Goal: Task Accomplishment & Management: Complete application form

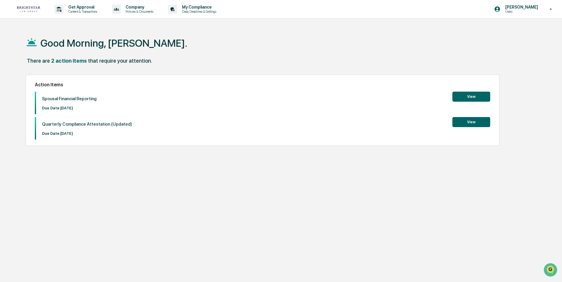
click at [471, 97] on button "View" at bounding box center [472, 97] width 38 height 10
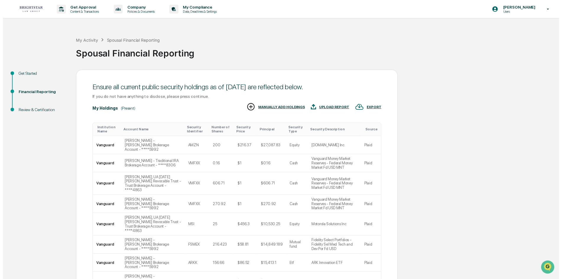
scroll to position [77, 0]
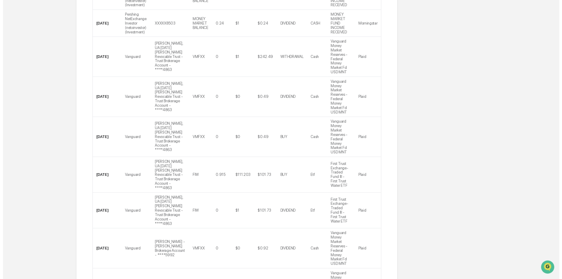
scroll to position [232, 0]
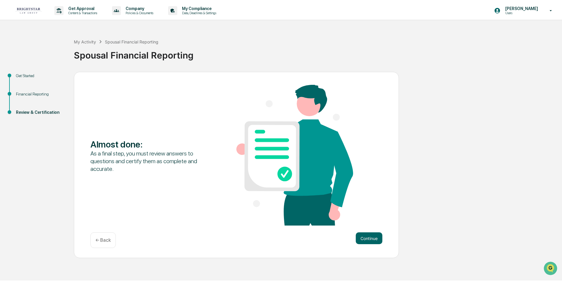
scroll to position [0, 0]
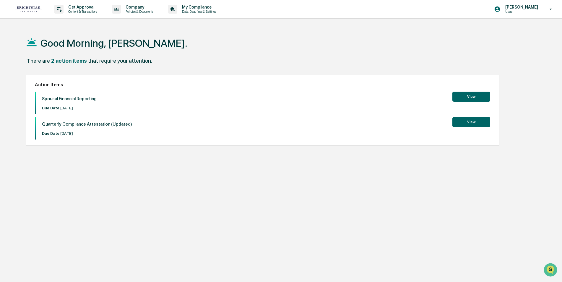
click at [467, 94] on button "View" at bounding box center [472, 97] width 38 height 10
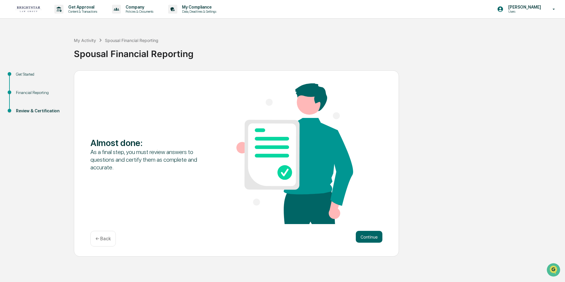
click at [266, 153] on img at bounding box center [295, 153] width 117 height 141
click at [371, 234] on button "Continue" at bounding box center [369, 237] width 27 height 12
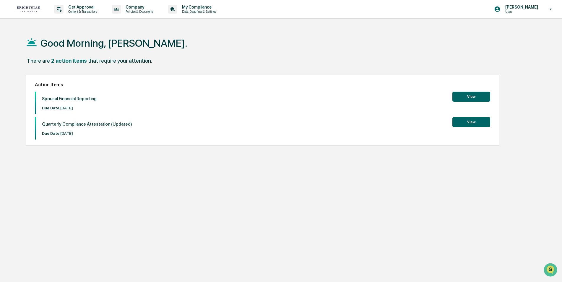
click at [54, 101] on p "Spousal Financial Reporting" at bounding box center [69, 98] width 55 height 5
click at [462, 95] on button "View" at bounding box center [472, 97] width 38 height 10
drag, startPoint x: 76, startPoint y: 100, endPoint x: 519, endPoint y: 9, distance: 452.2
click at [519, 9] on p "[PERSON_NAME]" at bounding box center [521, 7] width 41 height 5
click at [58, 98] on div at bounding box center [282, 141] width 565 height 282
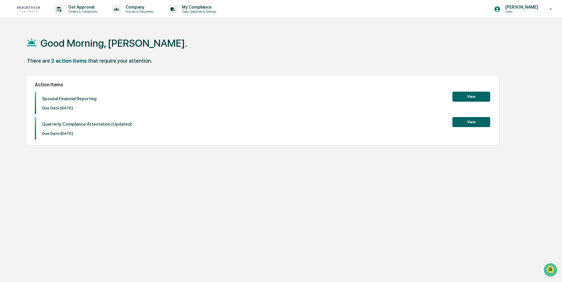
click at [456, 93] on button "View" at bounding box center [472, 97] width 38 height 10
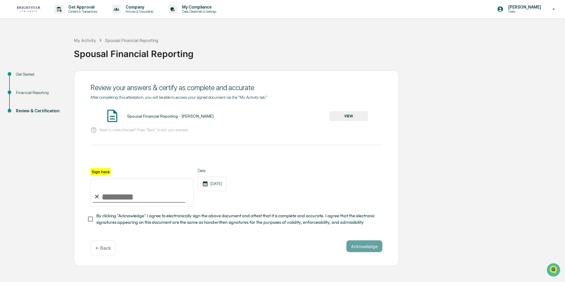
click at [96, 250] on p "← Back" at bounding box center [102, 248] width 15 height 6
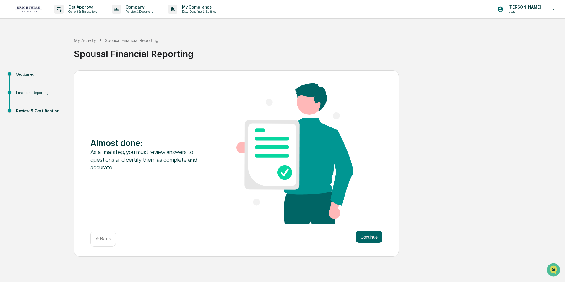
click at [101, 234] on div "← Back" at bounding box center [102, 239] width 25 height 16
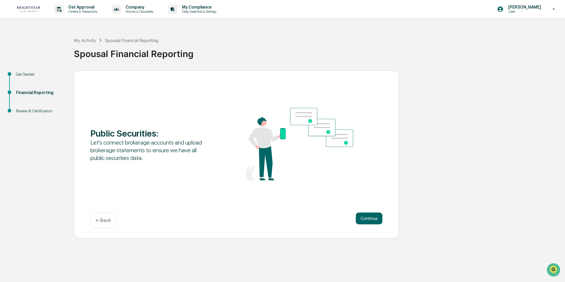
click at [100, 218] on p "← Back" at bounding box center [102, 221] width 15 height 6
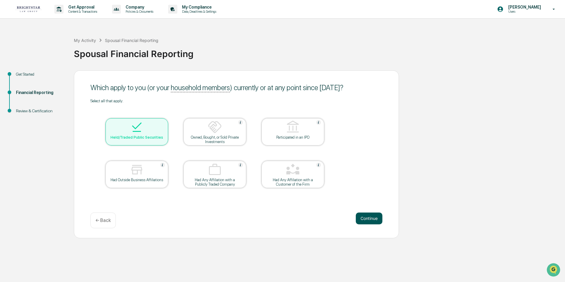
click at [371, 216] on button "Continue" at bounding box center [369, 219] width 27 height 12
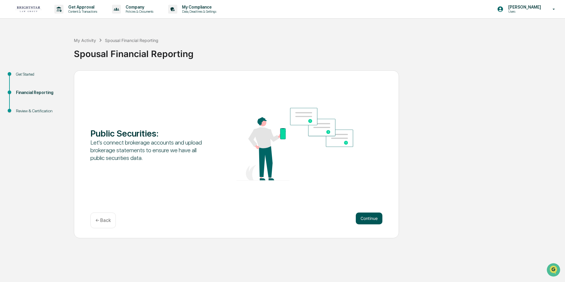
click at [366, 217] on button "Continue" at bounding box center [369, 219] width 27 height 12
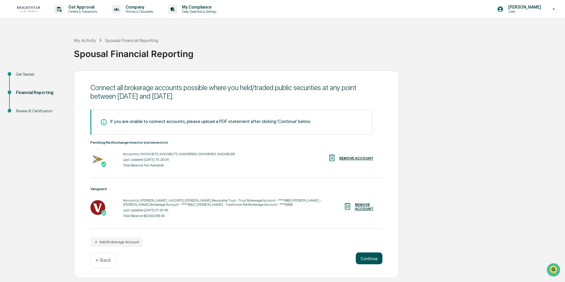
click at [372, 255] on button "Continue" at bounding box center [369, 258] width 27 height 12
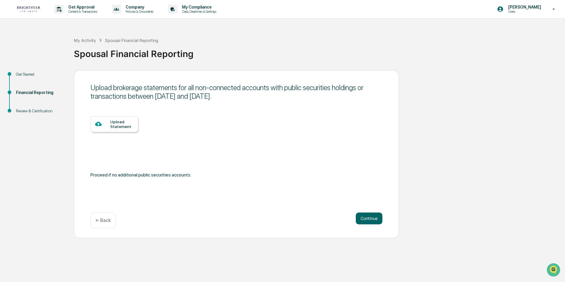
click at [117, 121] on div "Upload Statement" at bounding box center [121, 123] width 23 height 9
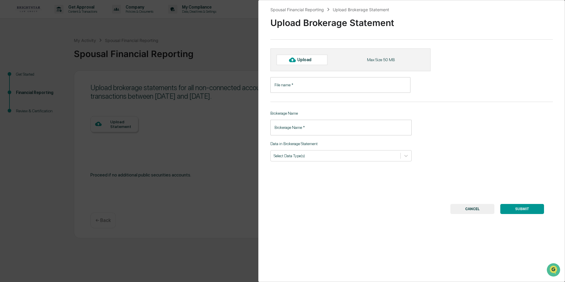
click at [290, 60] on icon at bounding box center [292, 60] width 7 height 4
click at [306, 58] on div "Upload" at bounding box center [306, 59] width 19 height 5
type input "**********"
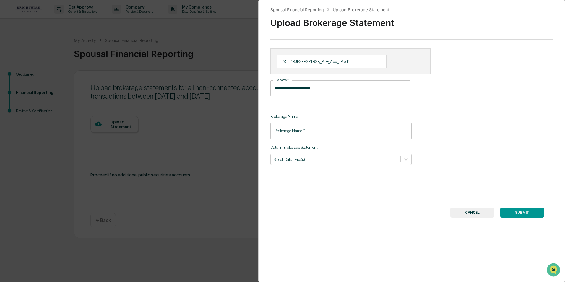
click at [305, 130] on input "Brokerage Name   *" at bounding box center [341, 131] width 141 height 16
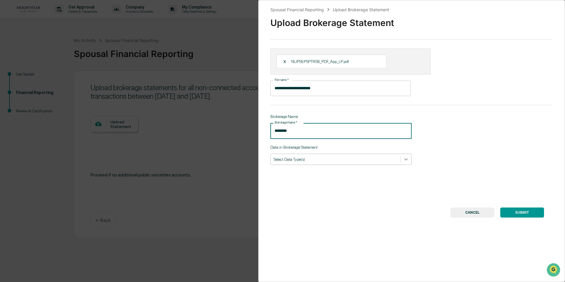
type input "********"
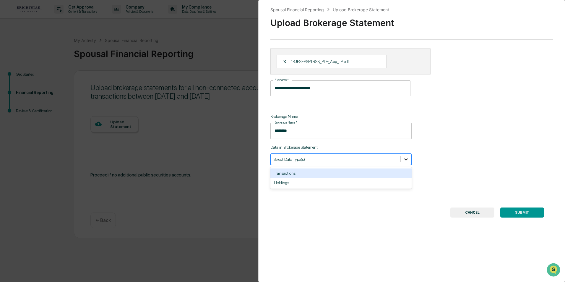
click at [403, 158] on icon at bounding box center [406, 159] width 6 height 6
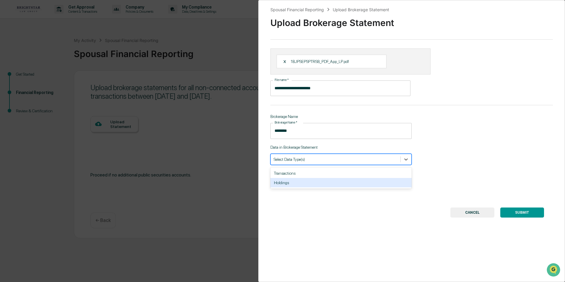
click at [374, 182] on div "Holdings" at bounding box center [341, 182] width 141 height 9
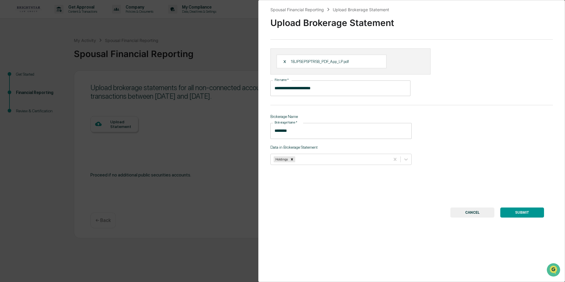
click at [529, 212] on button "SUBMIT" at bounding box center [523, 213] width 44 height 10
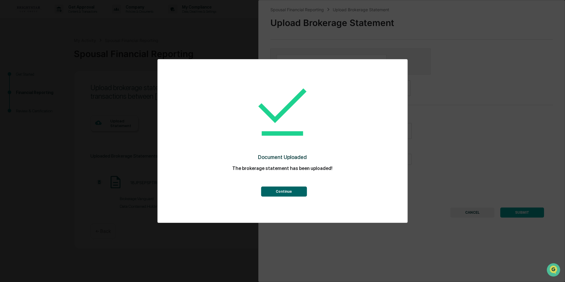
click at [274, 188] on button "Continue" at bounding box center [284, 192] width 46 height 10
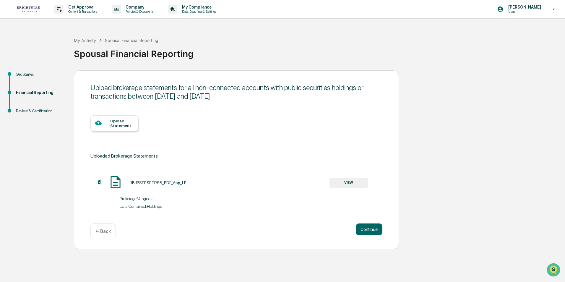
click at [112, 121] on div "Upload Statement" at bounding box center [121, 123] width 23 height 9
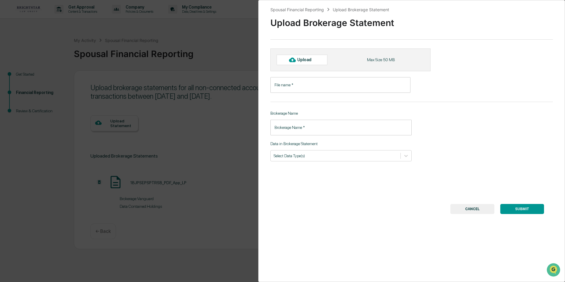
click at [308, 59] on div "Upload" at bounding box center [306, 59] width 19 height 5
type input "**********"
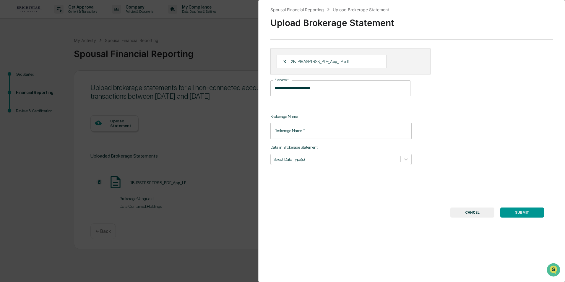
click at [349, 130] on input "Brokerage Name   *" at bounding box center [341, 131] width 141 height 16
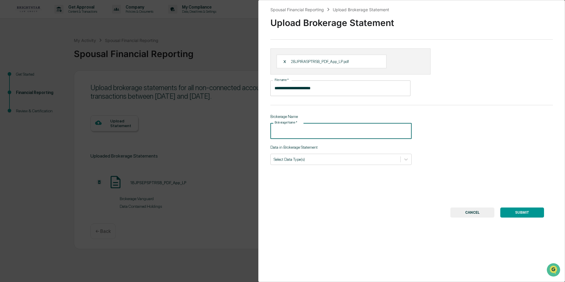
type input "********"
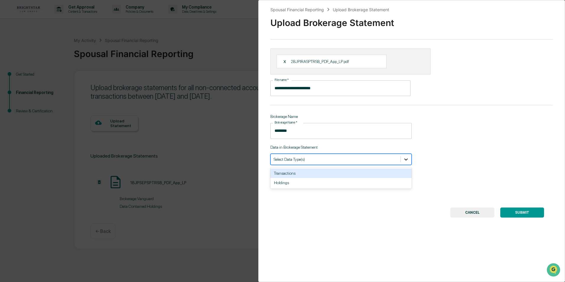
click at [404, 158] on icon at bounding box center [406, 159] width 6 height 6
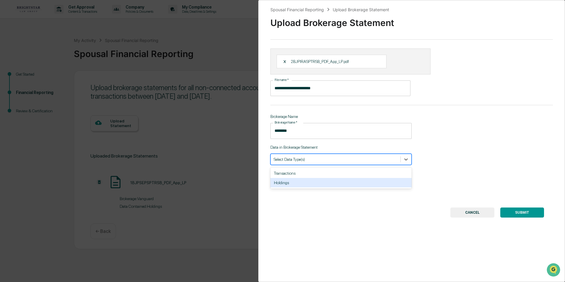
click at [379, 181] on div "Holdings" at bounding box center [341, 182] width 141 height 9
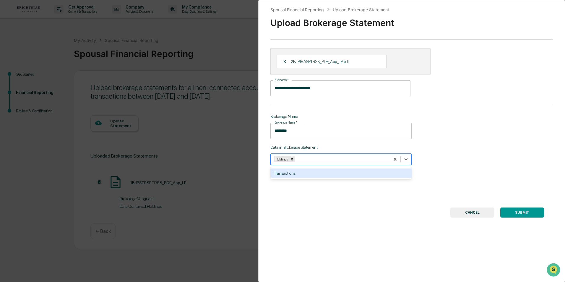
click at [517, 210] on button "SUBMIT" at bounding box center [523, 213] width 44 height 10
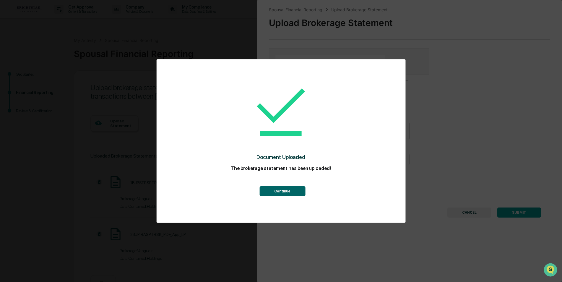
click at [291, 190] on button "Continue" at bounding box center [283, 191] width 46 height 10
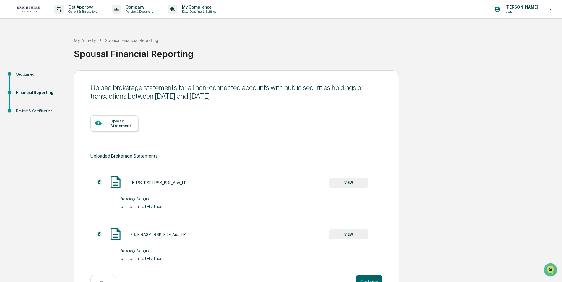
click at [122, 123] on div "Upload Statement" at bounding box center [121, 123] width 23 height 9
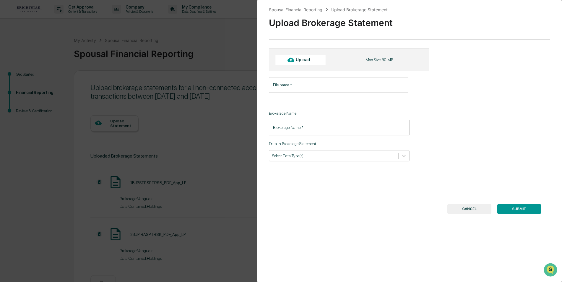
click at [297, 54] on div "Upload Max Size 50 MB" at bounding box center [349, 59] width 160 height 22
click at [292, 59] on icon at bounding box center [291, 60] width 7 height 4
type input "**********"
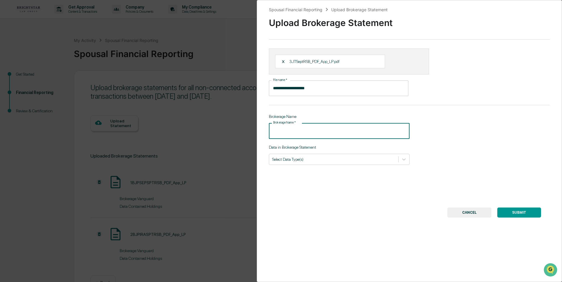
click at [400, 134] on input "Brokerage Name   *" at bounding box center [339, 131] width 141 height 16
type input "********"
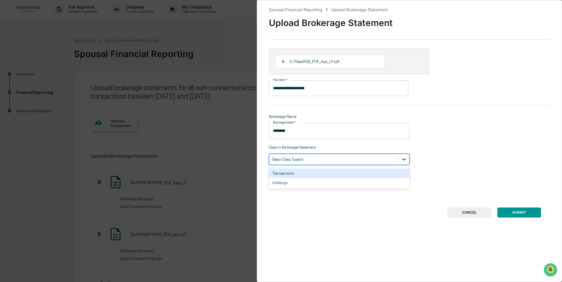
click at [402, 158] on icon at bounding box center [404, 159] width 6 height 6
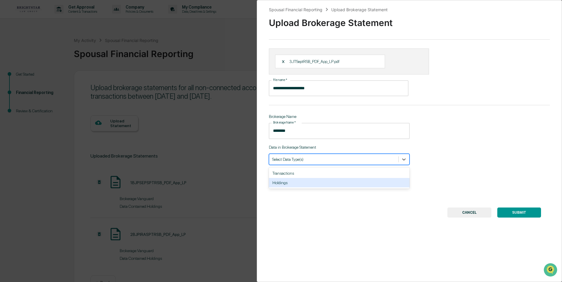
click at [359, 181] on div "Holdings" at bounding box center [339, 182] width 141 height 9
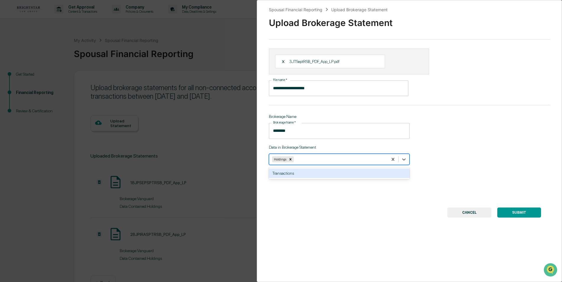
click at [523, 211] on button "SUBMIT" at bounding box center [520, 213] width 44 height 10
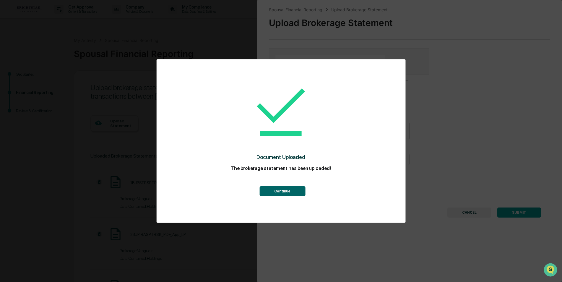
click at [289, 189] on button "Continue" at bounding box center [283, 191] width 46 height 10
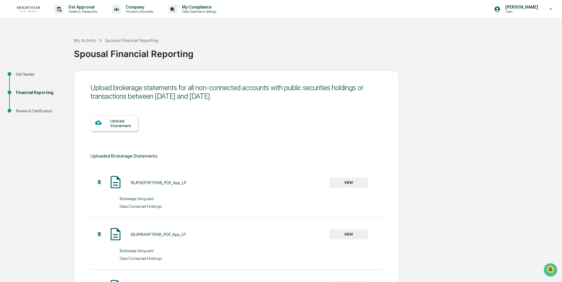
click at [126, 124] on div "Upload Statement" at bounding box center [121, 123] width 23 height 9
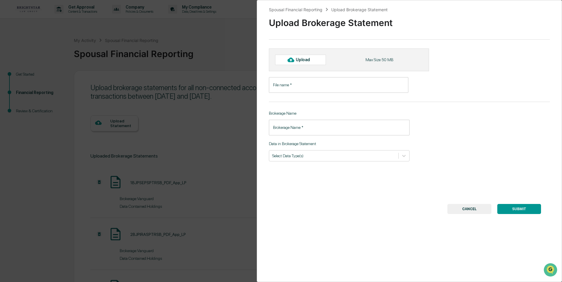
click at [297, 59] on div "Upload" at bounding box center [305, 59] width 19 height 5
type input "**********"
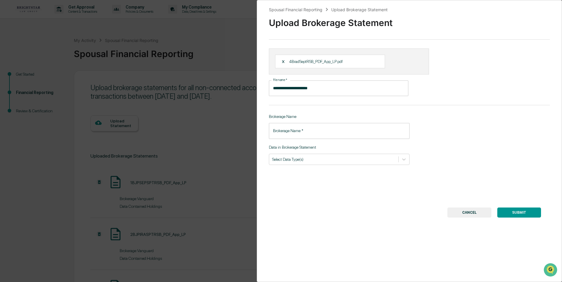
click at [514, 210] on button "SUBMIT" at bounding box center [520, 213] width 44 height 10
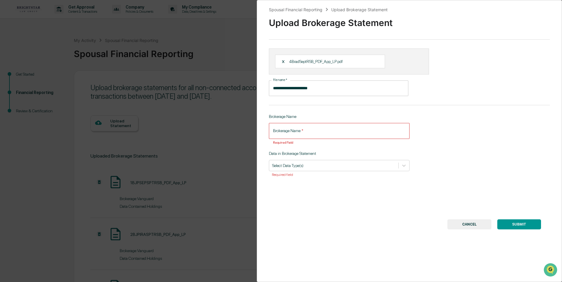
click at [333, 126] on input "Brokerage Name   *" at bounding box center [339, 131] width 141 height 16
click at [328, 131] on input "Brokerage Name   *" at bounding box center [339, 131] width 141 height 16
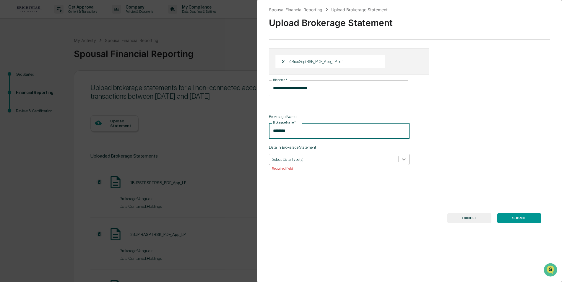
type input "********"
click at [401, 158] on icon at bounding box center [404, 159] width 6 height 6
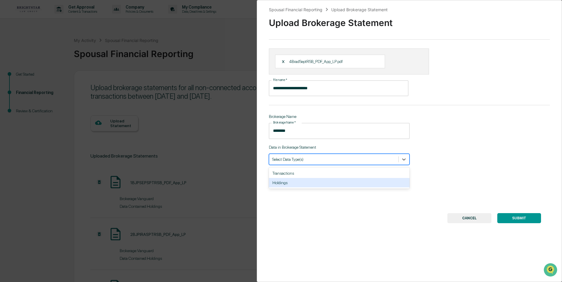
click at [375, 187] on div "Holdings" at bounding box center [339, 182] width 141 height 9
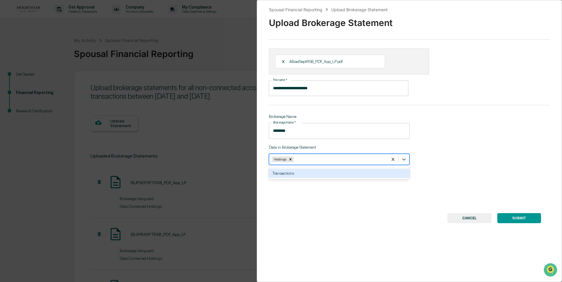
click at [530, 217] on button "SUBMIT" at bounding box center [520, 218] width 44 height 10
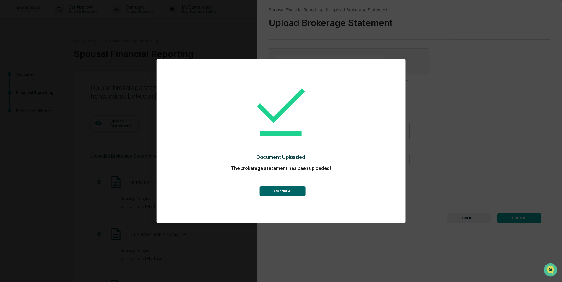
click at [278, 190] on button "Continue" at bounding box center [283, 191] width 46 height 10
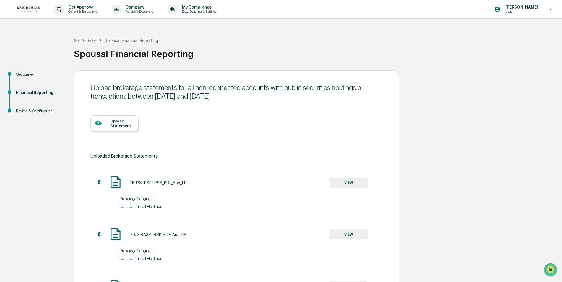
scroll to position [123, 0]
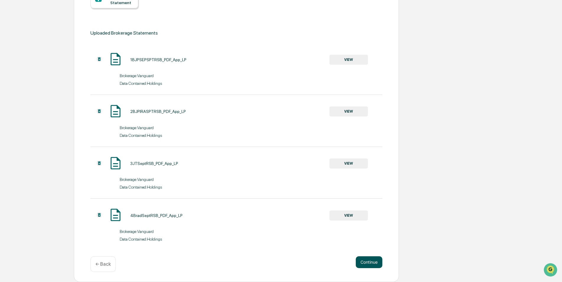
click at [369, 261] on button "Continue" at bounding box center [369, 262] width 27 height 12
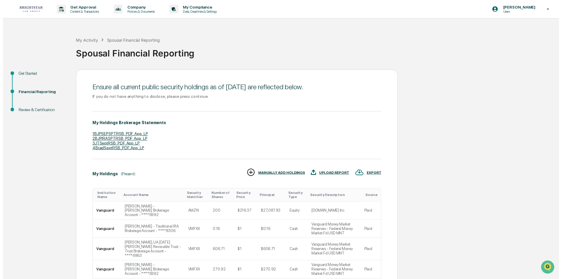
scroll to position [143, 0]
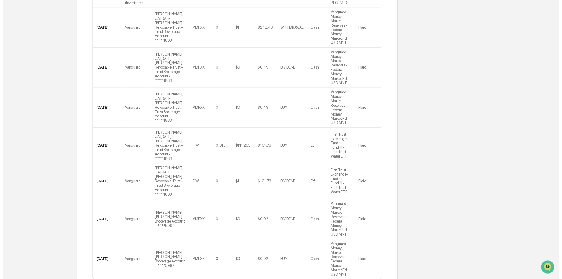
scroll to position [232, 0]
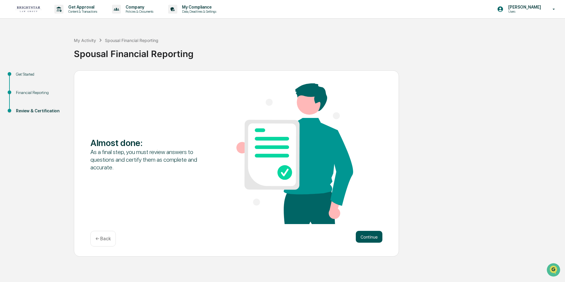
click at [371, 235] on button "Continue" at bounding box center [369, 237] width 27 height 12
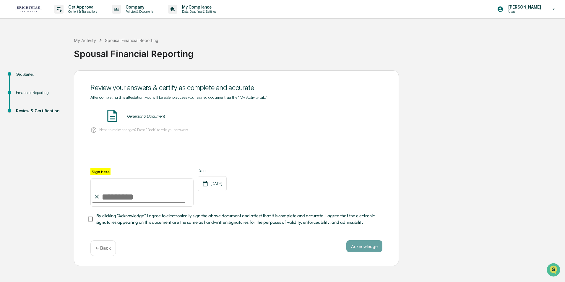
click at [109, 201] on input "Sign here" at bounding box center [141, 192] width 103 height 28
click at [337, 114] on button "VIEW" at bounding box center [349, 116] width 38 height 10
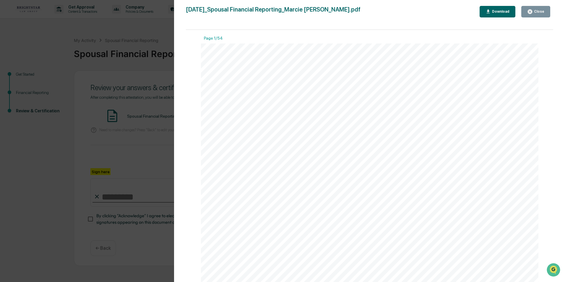
click at [537, 8] on button "Close" at bounding box center [536, 12] width 29 height 12
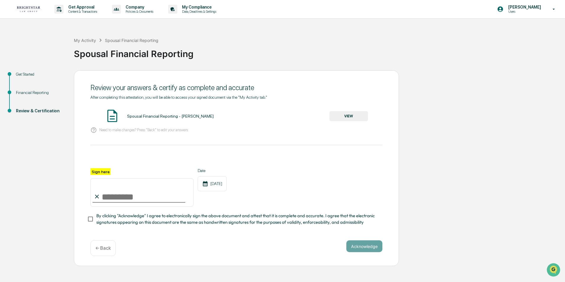
click at [105, 197] on input "Sign here" at bounding box center [141, 192] width 103 height 28
type input "**********"
click at [353, 247] on button "Acknowledge" at bounding box center [364, 246] width 36 height 12
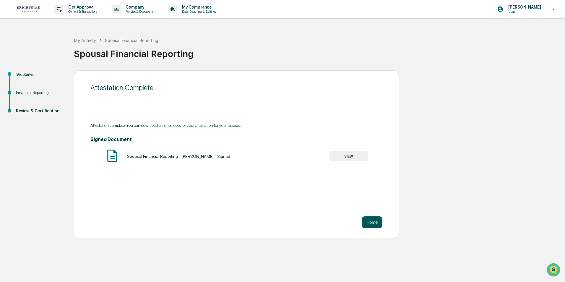
click at [367, 221] on button "Home" at bounding box center [372, 222] width 21 height 12
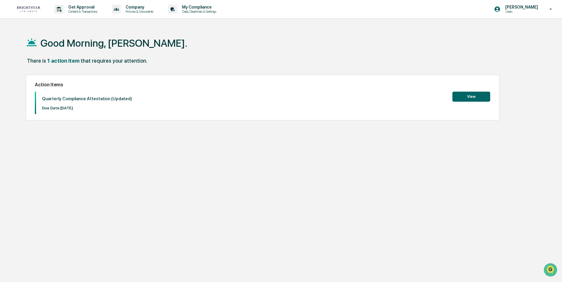
click at [485, 94] on button "View" at bounding box center [472, 97] width 38 height 10
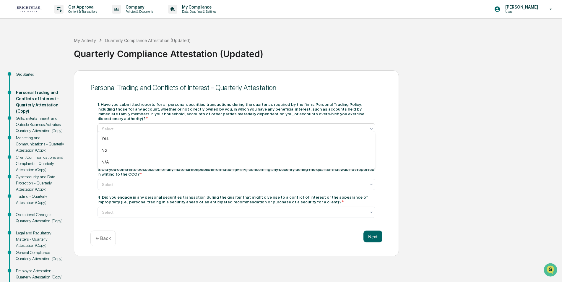
click at [219, 126] on div at bounding box center [234, 129] width 264 height 6
click at [109, 140] on div "Yes" at bounding box center [236, 138] width 277 height 12
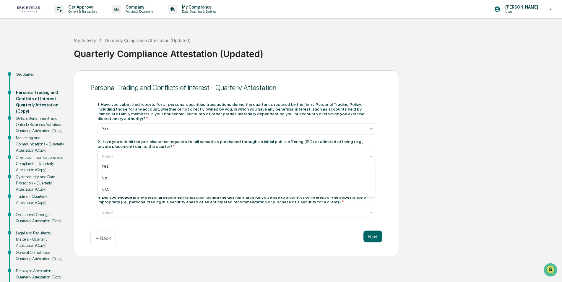
click at [110, 154] on div at bounding box center [234, 157] width 264 height 6
click at [102, 192] on div "N/A" at bounding box center [236, 190] width 277 height 12
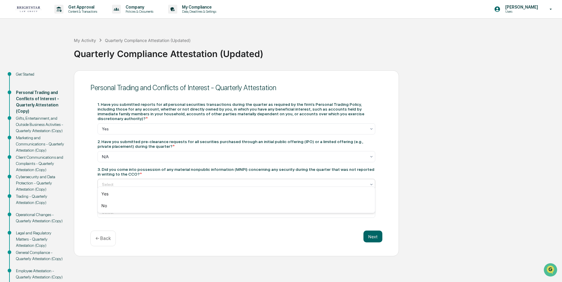
click at [120, 182] on div at bounding box center [234, 185] width 264 height 6
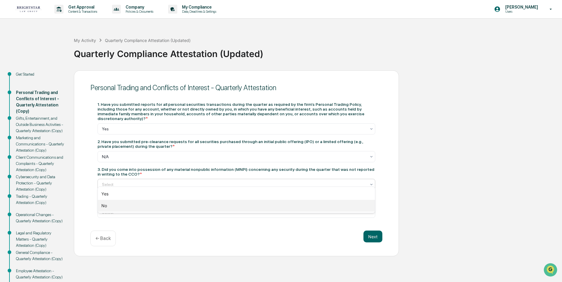
click at [102, 204] on div "No" at bounding box center [236, 206] width 277 height 12
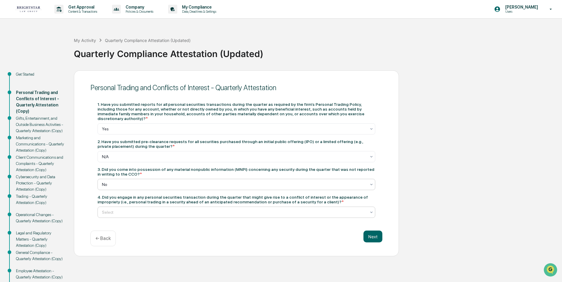
click at [163, 209] on div at bounding box center [234, 212] width 264 height 6
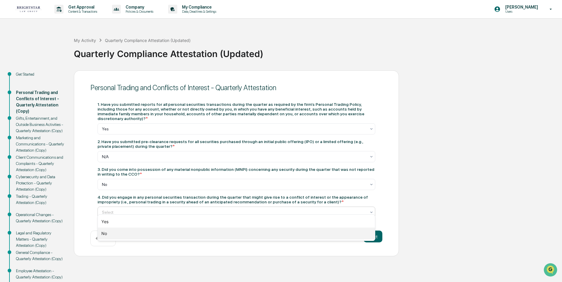
click at [118, 230] on div "No" at bounding box center [236, 234] width 277 height 12
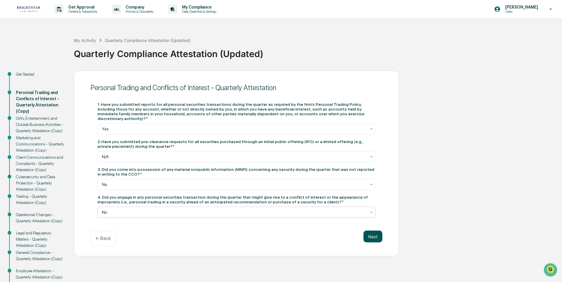
click at [373, 231] on button "Next" at bounding box center [373, 237] width 19 height 12
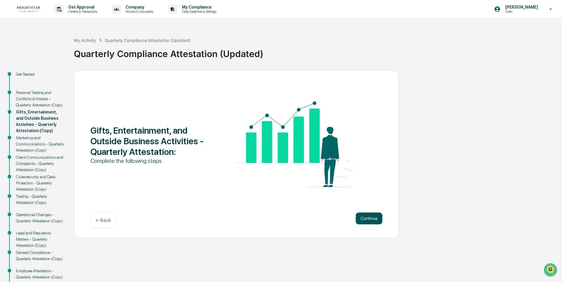
click at [360, 218] on button "Continue" at bounding box center [369, 219] width 27 height 12
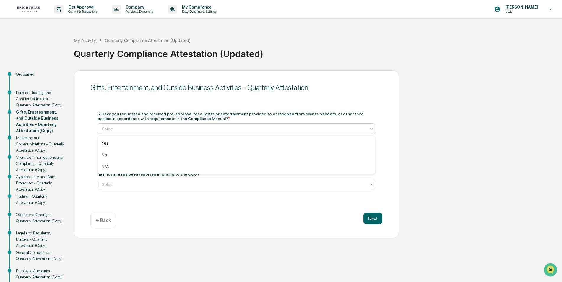
click at [145, 127] on div at bounding box center [234, 129] width 264 height 6
click at [109, 167] on div "N/A" at bounding box center [236, 167] width 277 height 12
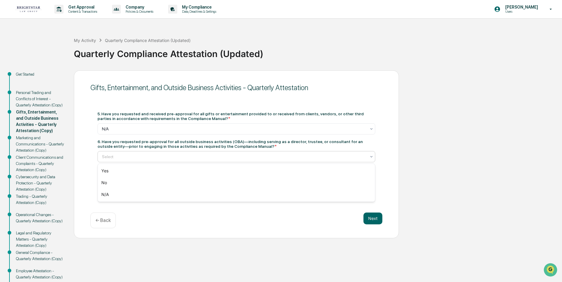
click at [118, 154] on div at bounding box center [234, 157] width 264 height 6
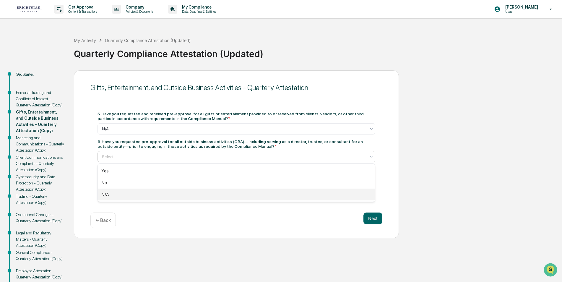
click at [115, 195] on div "N/A" at bounding box center [236, 195] width 277 height 12
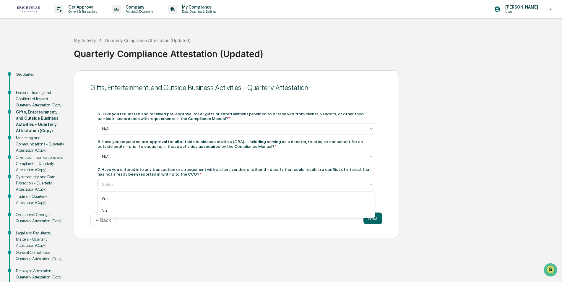
click at [121, 183] on div at bounding box center [234, 185] width 264 height 6
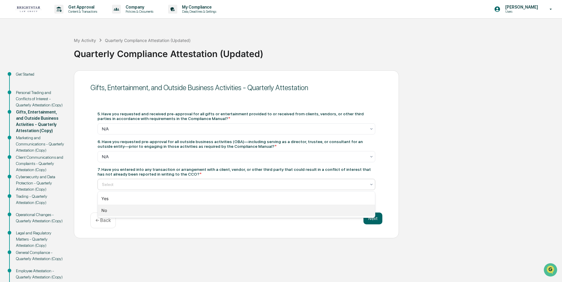
click at [104, 209] on div "No" at bounding box center [236, 211] width 277 height 12
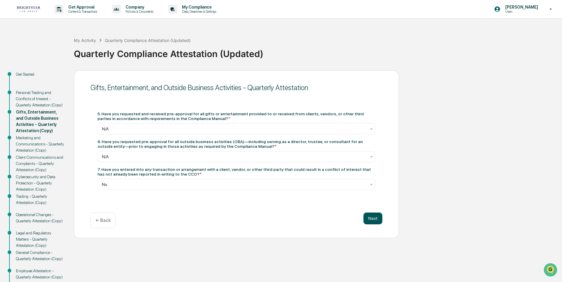
click at [373, 217] on button "Next" at bounding box center [373, 219] width 19 height 12
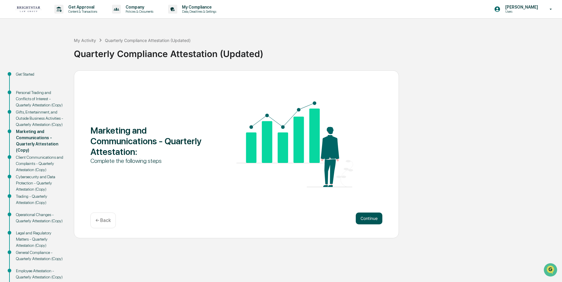
click at [369, 215] on button "Continue" at bounding box center [369, 219] width 27 height 12
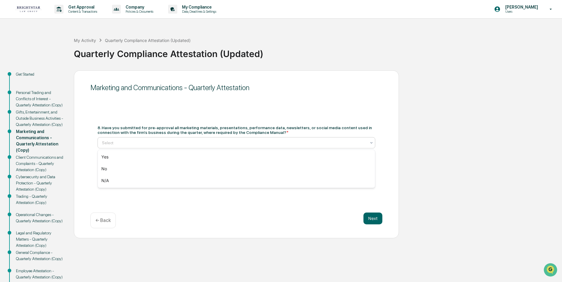
click at [276, 138] on div "Select" at bounding box center [237, 142] width 278 height 11
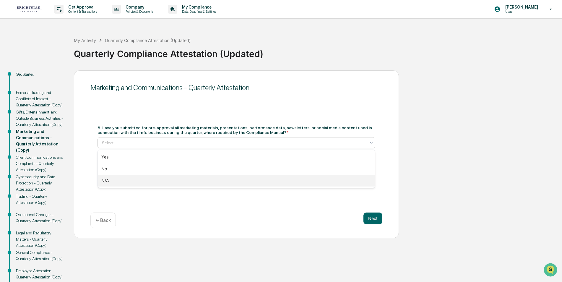
click at [214, 180] on div "N/A" at bounding box center [236, 181] width 277 height 12
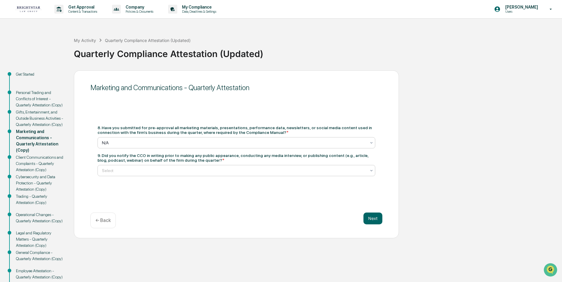
click at [214, 167] on div "Select" at bounding box center [234, 170] width 270 height 8
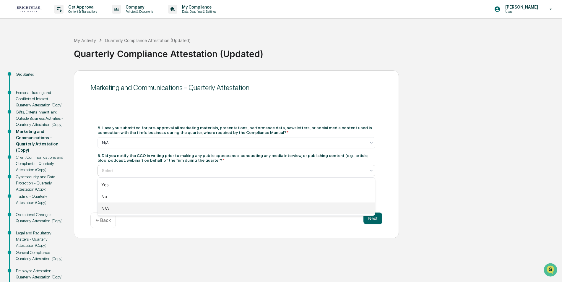
drag, startPoint x: 164, startPoint y: 205, endPoint x: 201, endPoint y: 204, distance: 36.7
click at [166, 204] on div "N/A" at bounding box center [236, 209] width 277 height 12
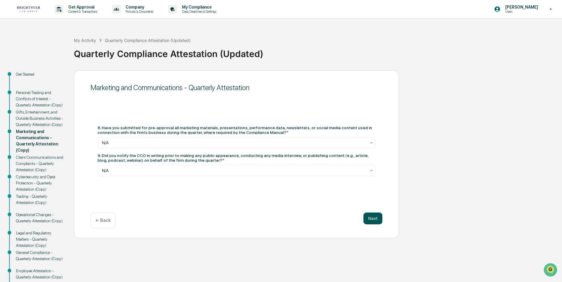
click at [371, 217] on button "Next" at bounding box center [373, 219] width 19 height 12
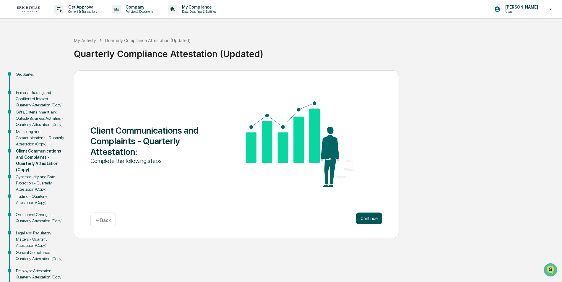
click at [374, 216] on button "Continue" at bounding box center [369, 219] width 27 height 12
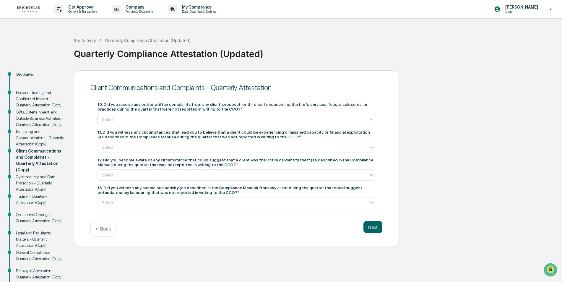
click at [149, 119] on div at bounding box center [234, 119] width 264 height 6
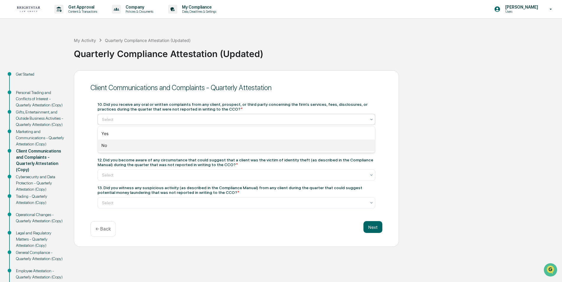
click at [111, 147] on div "No" at bounding box center [236, 146] width 277 height 12
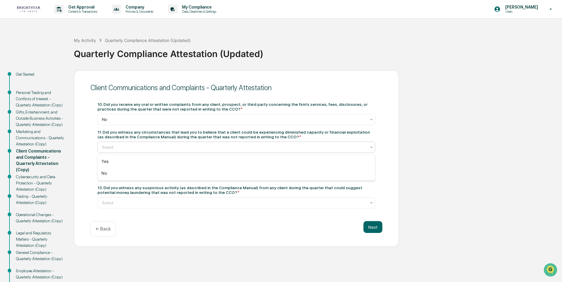
click at [128, 148] on div at bounding box center [234, 147] width 264 height 6
click at [101, 169] on div "No" at bounding box center [236, 173] width 277 height 12
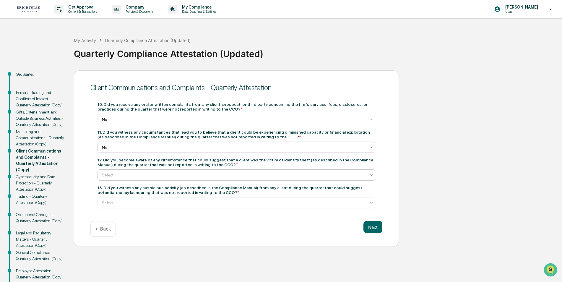
click at [122, 174] on div at bounding box center [234, 175] width 264 height 6
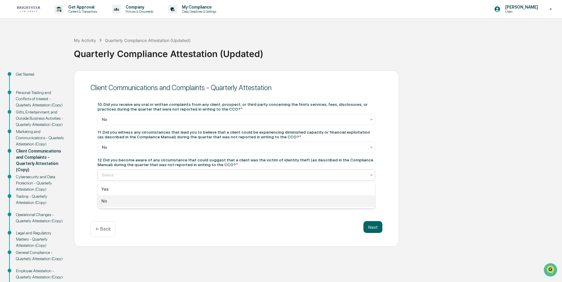
click at [111, 202] on div "No" at bounding box center [236, 201] width 277 height 12
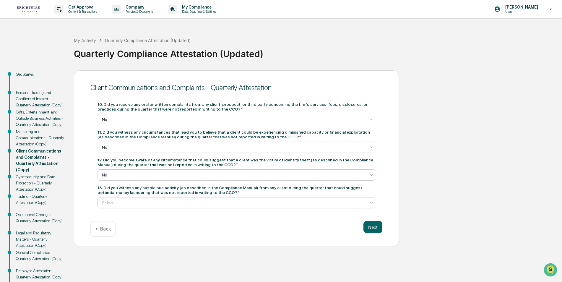
click at [126, 206] on div "Select" at bounding box center [234, 203] width 270 height 8
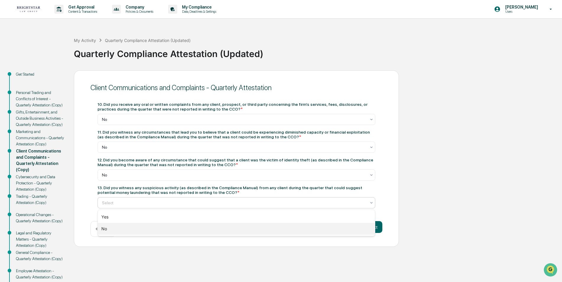
click at [102, 229] on div "No" at bounding box center [236, 229] width 277 height 12
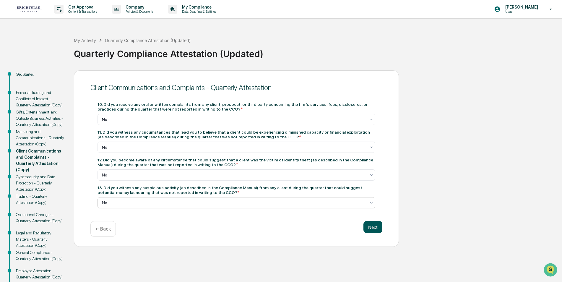
click at [375, 226] on button "Next" at bounding box center [373, 227] width 19 height 12
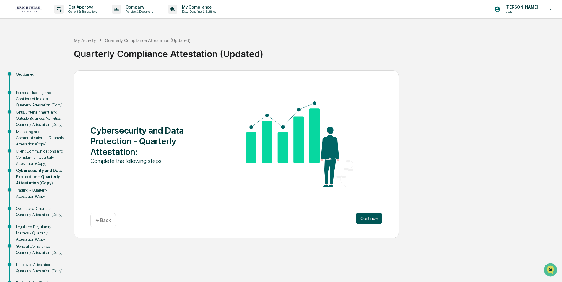
click at [370, 217] on button "Continue" at bounding box center [369, 219] width 27 height 12
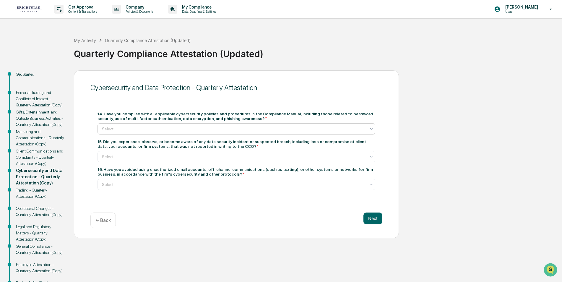
click at [183, 127] on div at bounding box center [234, 129] width 264 height 6
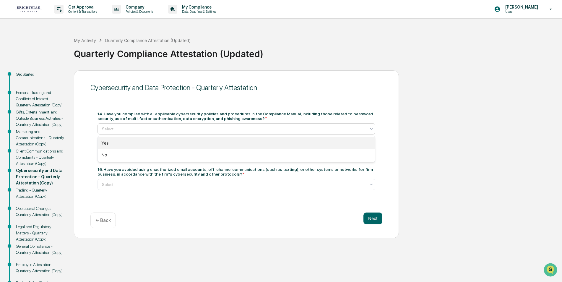
click at [162, 143] on div "Yes" at bounding box center [236, 143] width 277 height 12
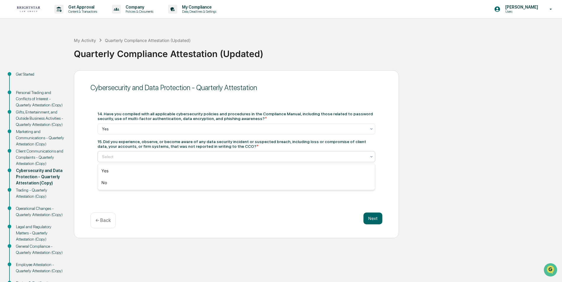
click at [158, 155] on div at bounding box center [234, 157] width 264 height 6
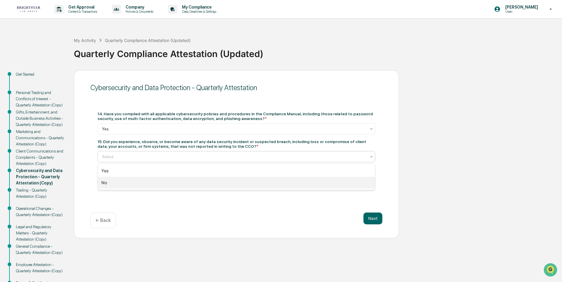
click at [126, 184] on div "No" at bounding box center [236, 183] width 277 height 12
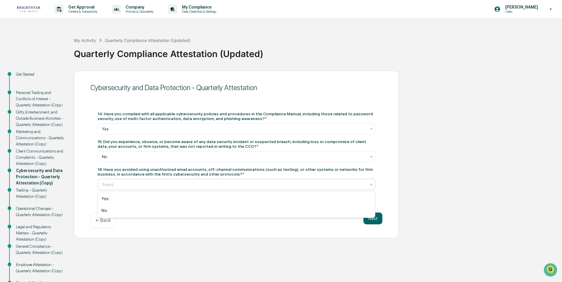
click at [127, 183] on div at bounding box center [234, 185] width 264 height 6
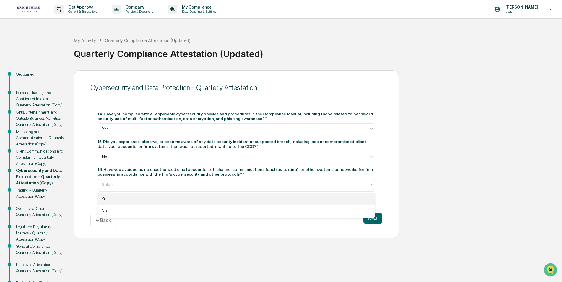
drag, startPoint x: 107, startPoint y: 199, endPoint x: 300, endPoint y: 247, distance: 198.7
click at [111, 199] on div "Yes" at bounding box center [236, 199] width 277 height 12
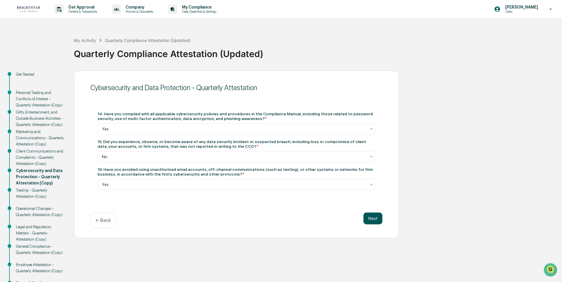
click at [374, 217] on button "Next" at bounding box center [373, 219] width 19 height 12
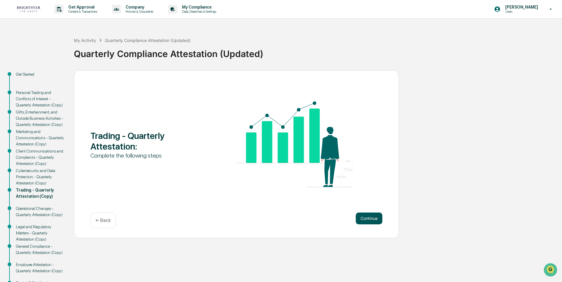
click at [371, 216] on button "Continue" at bounding box center [369, 219] width 27 height 12
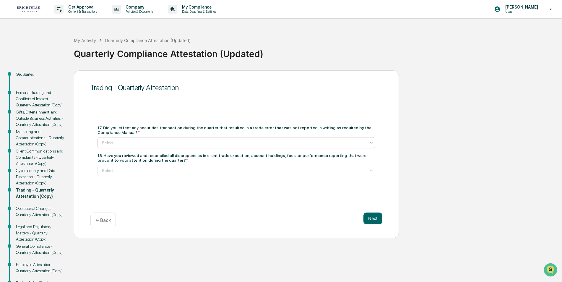
click at [187, 139] on div "Select" at bounding box center [234, 143] width 270 height 8
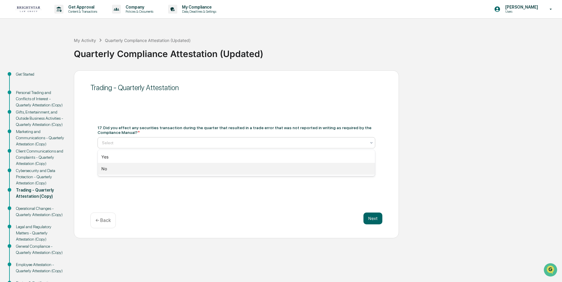
click at [179, 169] on div "No" at bounding box center [236, 169] width 277 height 12
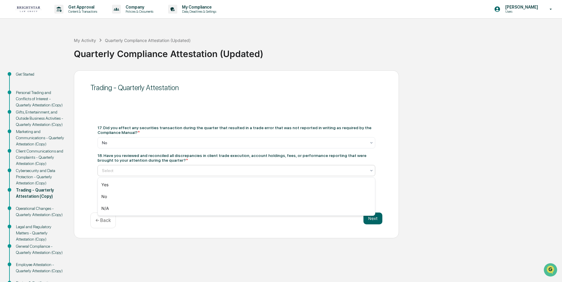
click at [178, 166] on div "Select" at bounding box center [237, 170] width 278 height 11
click at [143, 208] on div "N/A" at bounding box center [236, 209] width 277 height 12
click at [376, 216] on button "Next" at bounding box center [373, 219] width 19 height 12
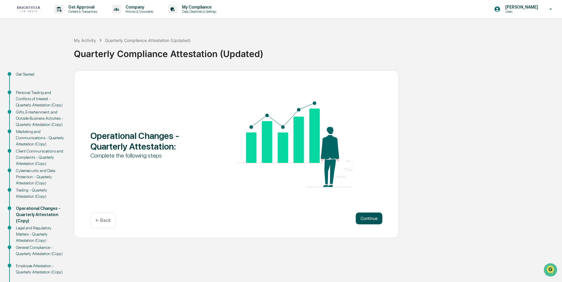
click at [370, 215] on button "Continue" at bounding box center [369, 219] width 27 height 12
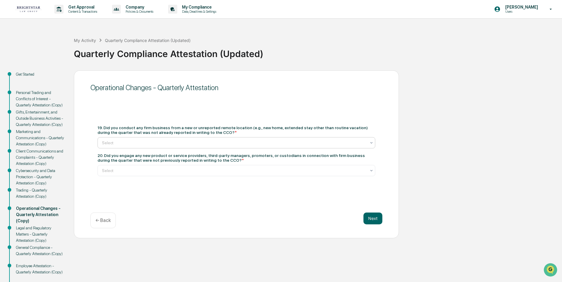
click at [186, 137] on div "Select" at bounding box center [237, 142] width 278 height 11
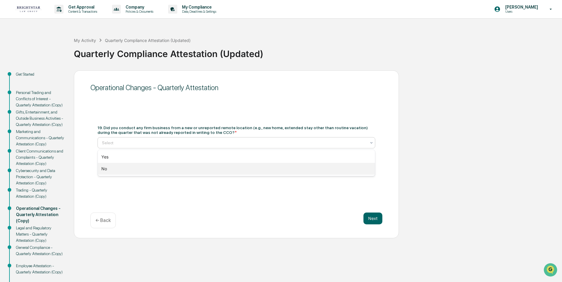
click at [166, 168] on div "No" at bounding box center [236, 169] width 277 height 12
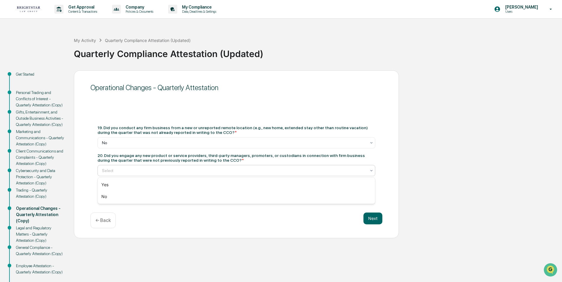
click at [187, 168] on div at bounding box center [234, 171] width 264 height 6
click at [161, 196] on div "No" at bounding box center [236, 197] width 277 height 12
click at [369, 218] on button "Next" at bounding box center [373, 219] width 19 height 12
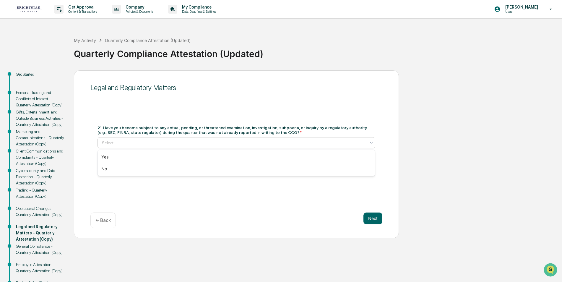
click at [135, 141] on div at bounding box center [234, 143] width 264 height 6
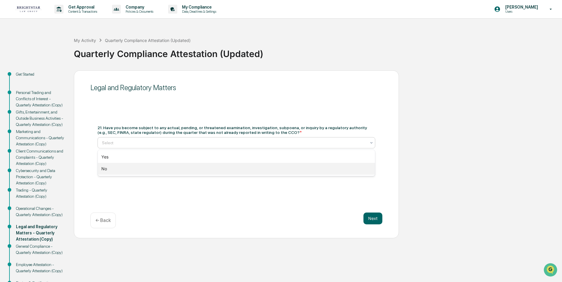
click at [121, 170] on div "No" at bounding box center [236, 169] width 277 height 12
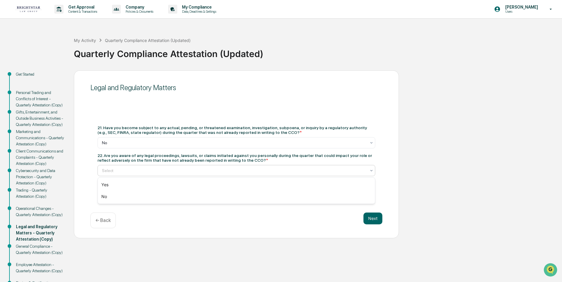
click at [124, 166] on div "Select" at bounding box center [234, 170] width 270 height 8
drag, startPoint x: 128, startPoint y: 194, endPoint x: 256, endPoint y: 242, distance: 137.1
click at [128, 194] on div "No" at bounding box center [236, 197] width 277 height 12
click at [374, 219] on button "Next" at bounding box center [373, 219] width 19 height 12
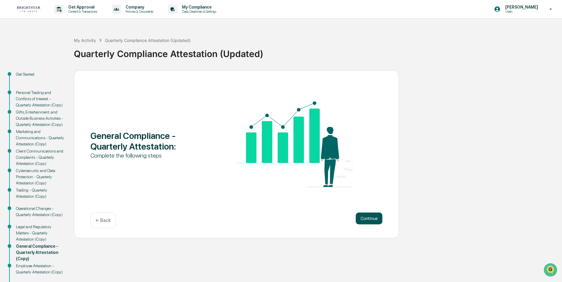
click at [364, 215] on button "Continue" at bounding box center [369, 219] width 27 height 12
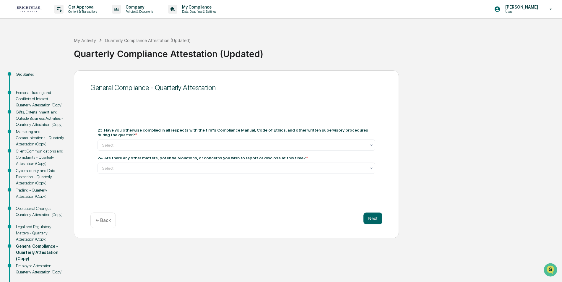
click at [184, 139] on div "23. Have you otherwise complied in all respects with the firm’s Compliance Manu…" at bounding box center [237, 139] width 278 height 23
click at [179, 142] on div at bounding box center [234, 145] width 264 height 6
click at [150, 157] on div "Yes" at bounding box center [236, 159] width 277 height 12
click at [148, 166] on div at bounding box center [234, 168] width 264 height 6
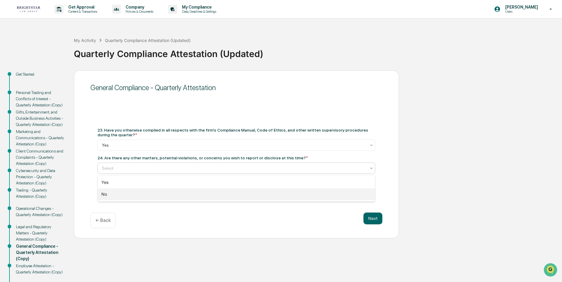
click at [135, 194] on div "No" at bounding box center [236, 194] width 277 height 12
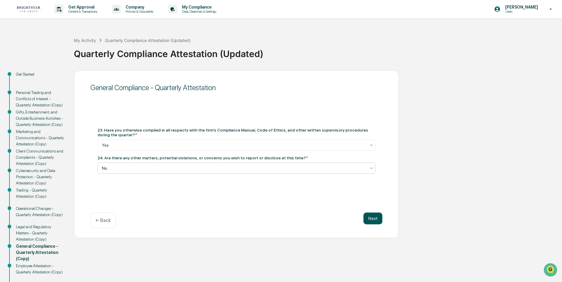
click at [370, 217] on button "Next" at bounding box center [373, 219] width 19 height 12
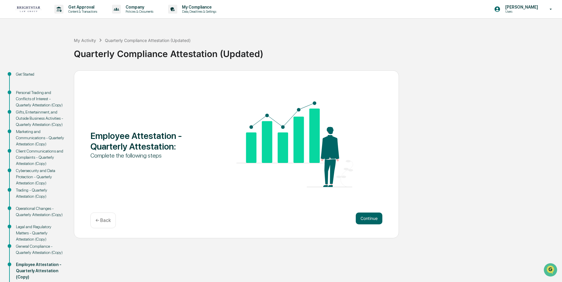
click at [370, 217] on button "Continue" at bounding box center [369, 219] width 27 height 12
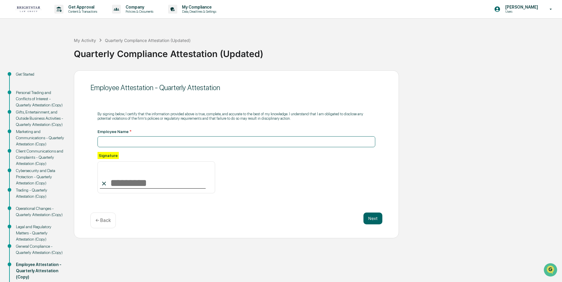
click at [171, 141] on input at bounding box center [237, 141] width 278 height 11
type input "**********"
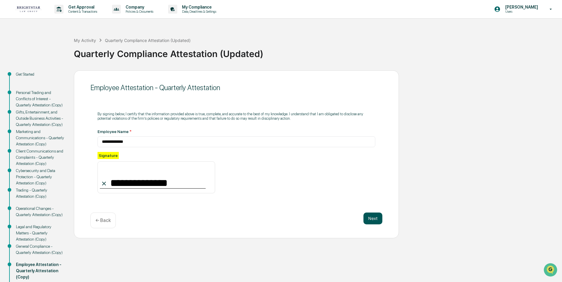
click at [374, 219] on button "Next" at bounding box center [373, 219] width 19 height 12
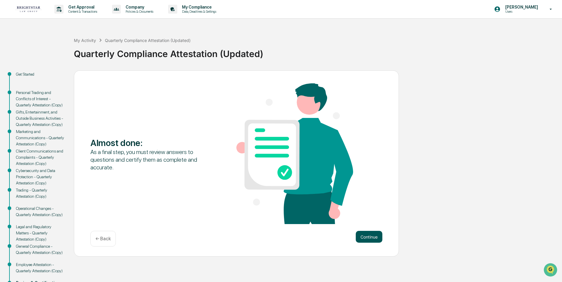
click at [375, 234] on button "Continue" at bounding box center [369, 237] width 27 height 12
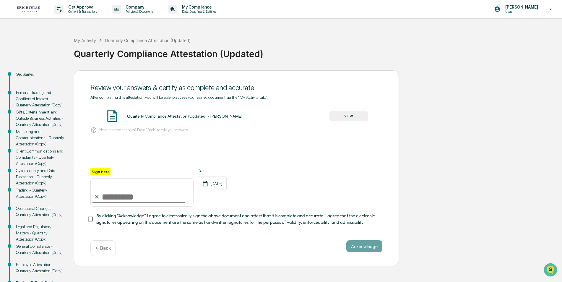
click at [343, 114] on button "VIEW" at bounding box center [349, 116] width 38 height 10
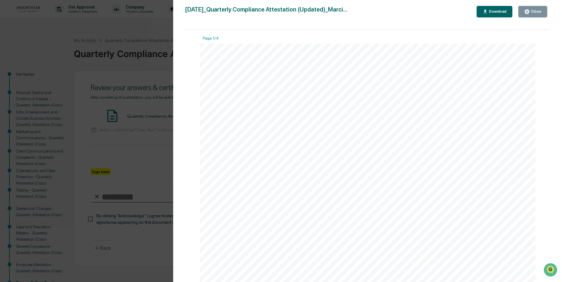
scroll to position [207, 0]
click at [538, 10] on div "Close" at bounding box center [536, 11] width 12 height 4
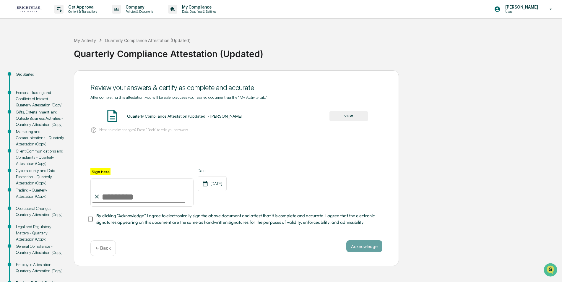
click at [119, 196] on input "Sign here" at bounding box center [141, 192] width 103 height 28
type input "**********"
click at [369, 249] on button "Acknowledge" at bounding box center [364, 246] width 36 height 12
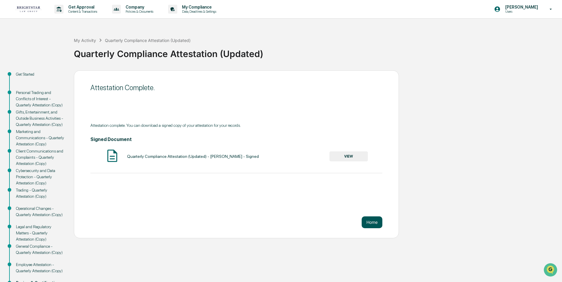
click at [376, 226] on button "Home" at bounding box center [372, 222] width 21 height 12
